Goal: Browse casually

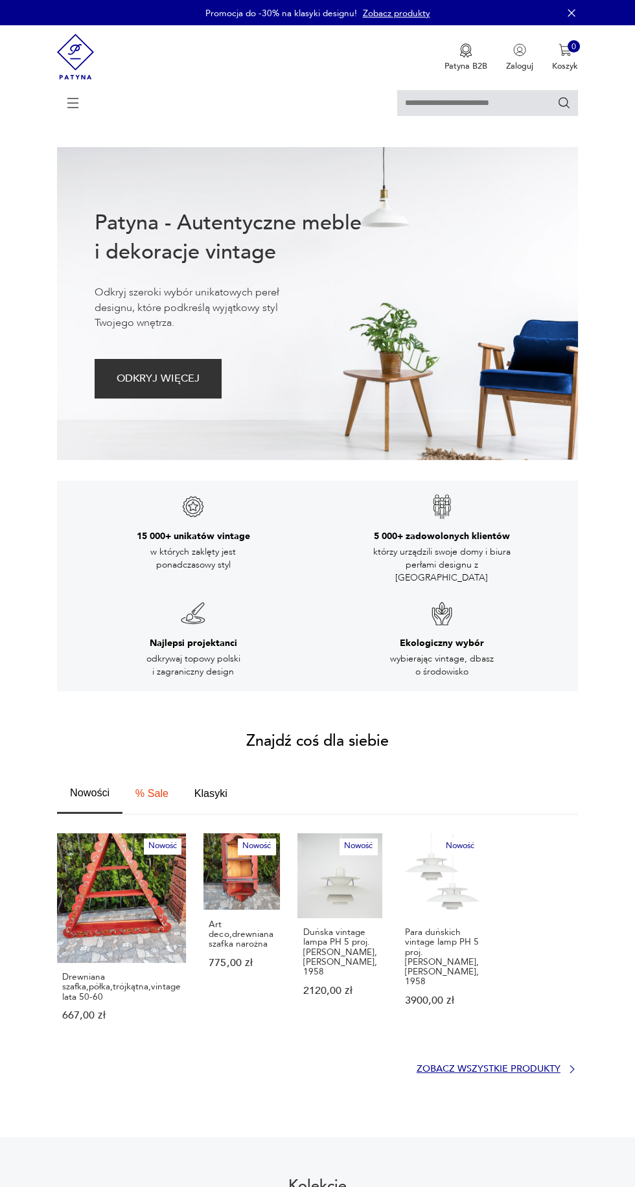
click at [510, 1065] on p "Zobacz wszystkie produkty" at bounding box center [489, 1069] width 144 height 8
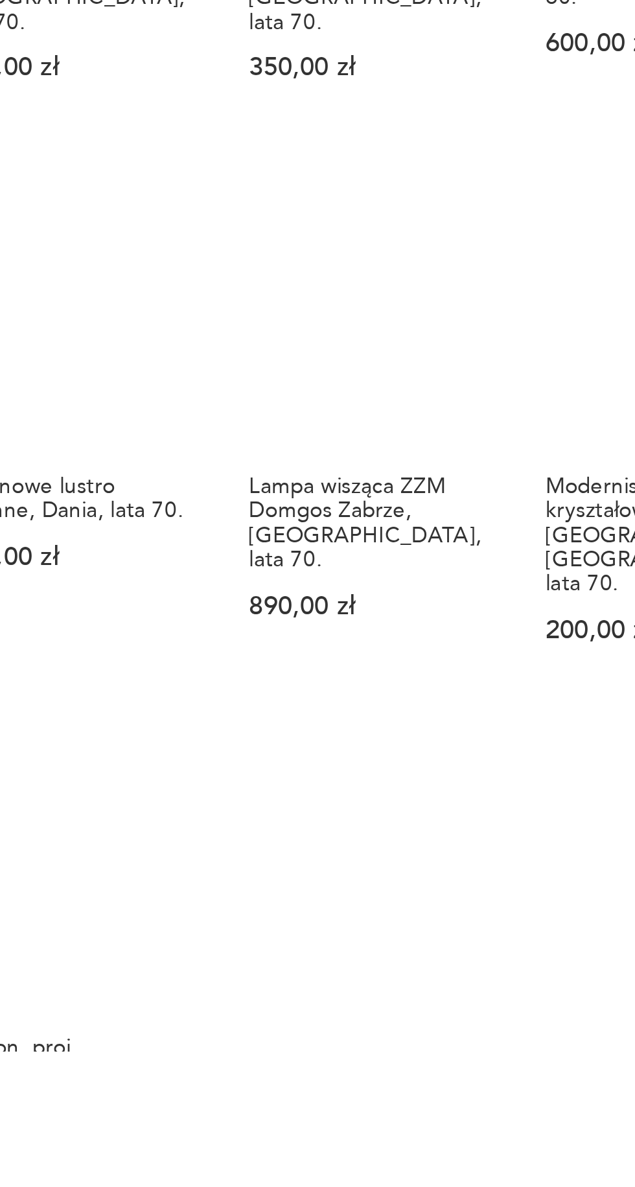
scroll to position [446, 0]
